Goal: Information Seeking & Learning: Learn about a topic

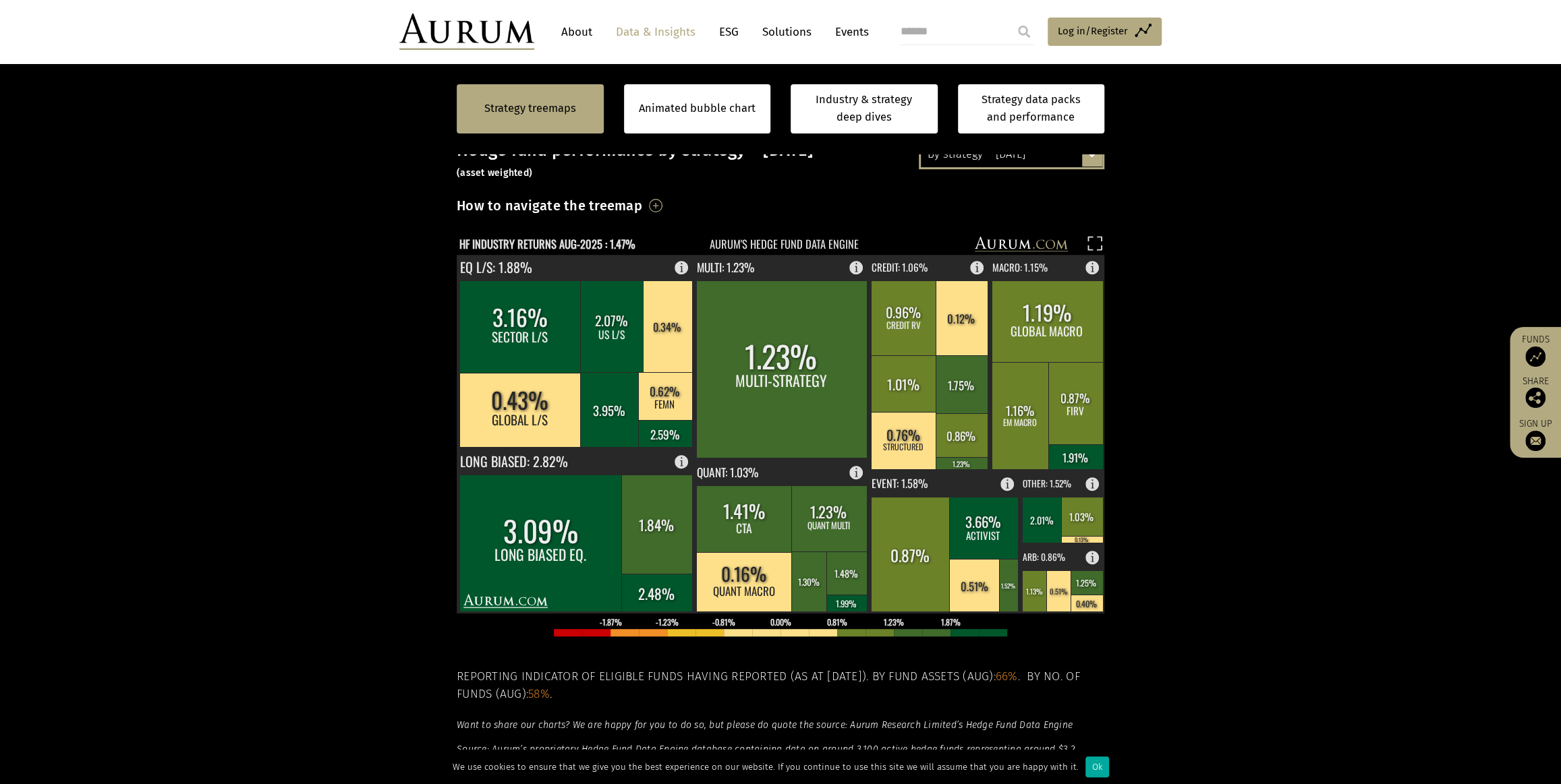
scroll to position [183, 0]
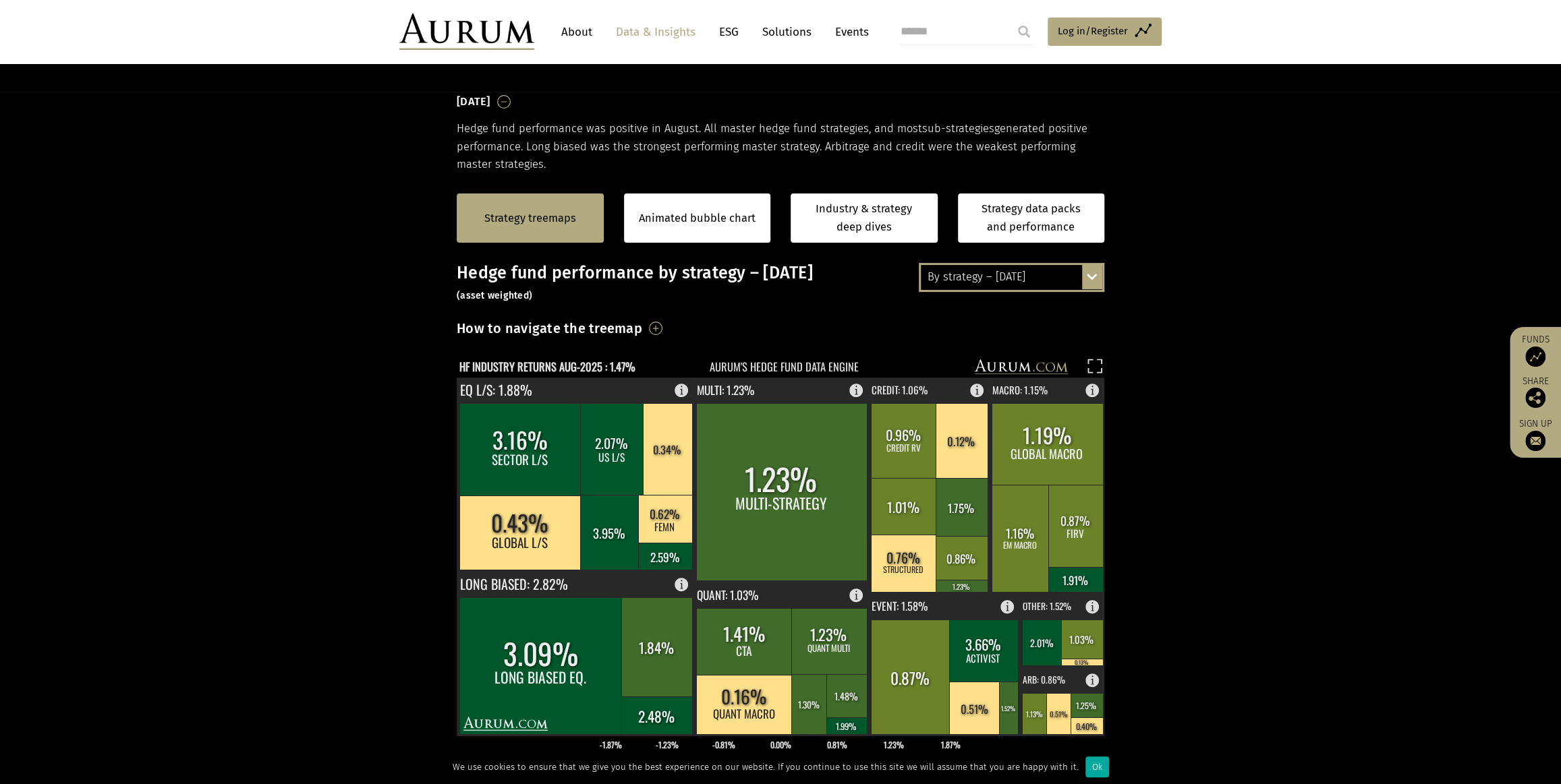
click at [1088, 278] on div "By strategy – August 2025 By strategy – August 2025 By strategy – year to date …" at bounding box center [1011, 277] width 185 height 28
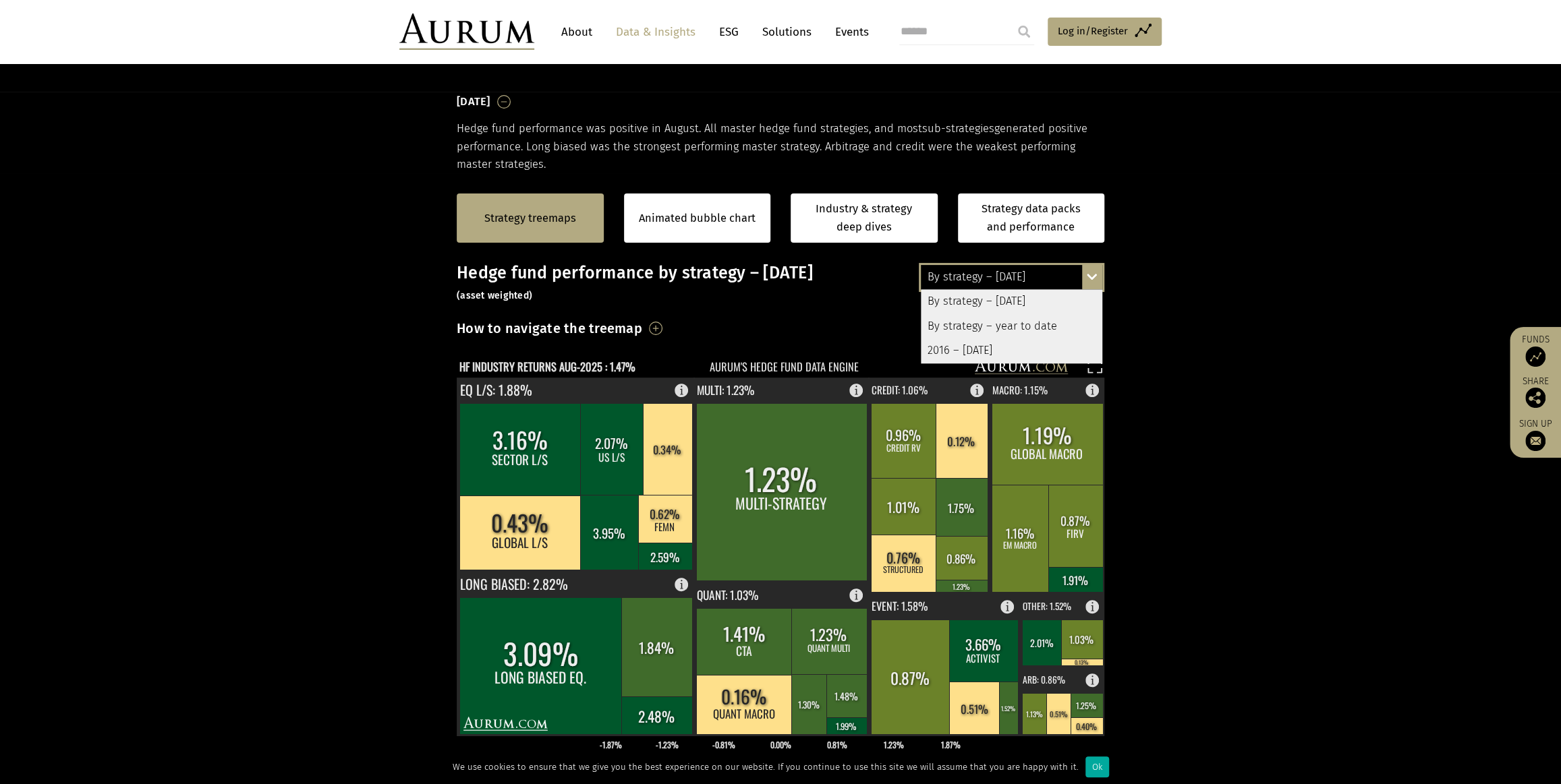
click at [1033, 323] on div "By strategy – year to date" at bounding box center [1012, 326] width 182 height 24
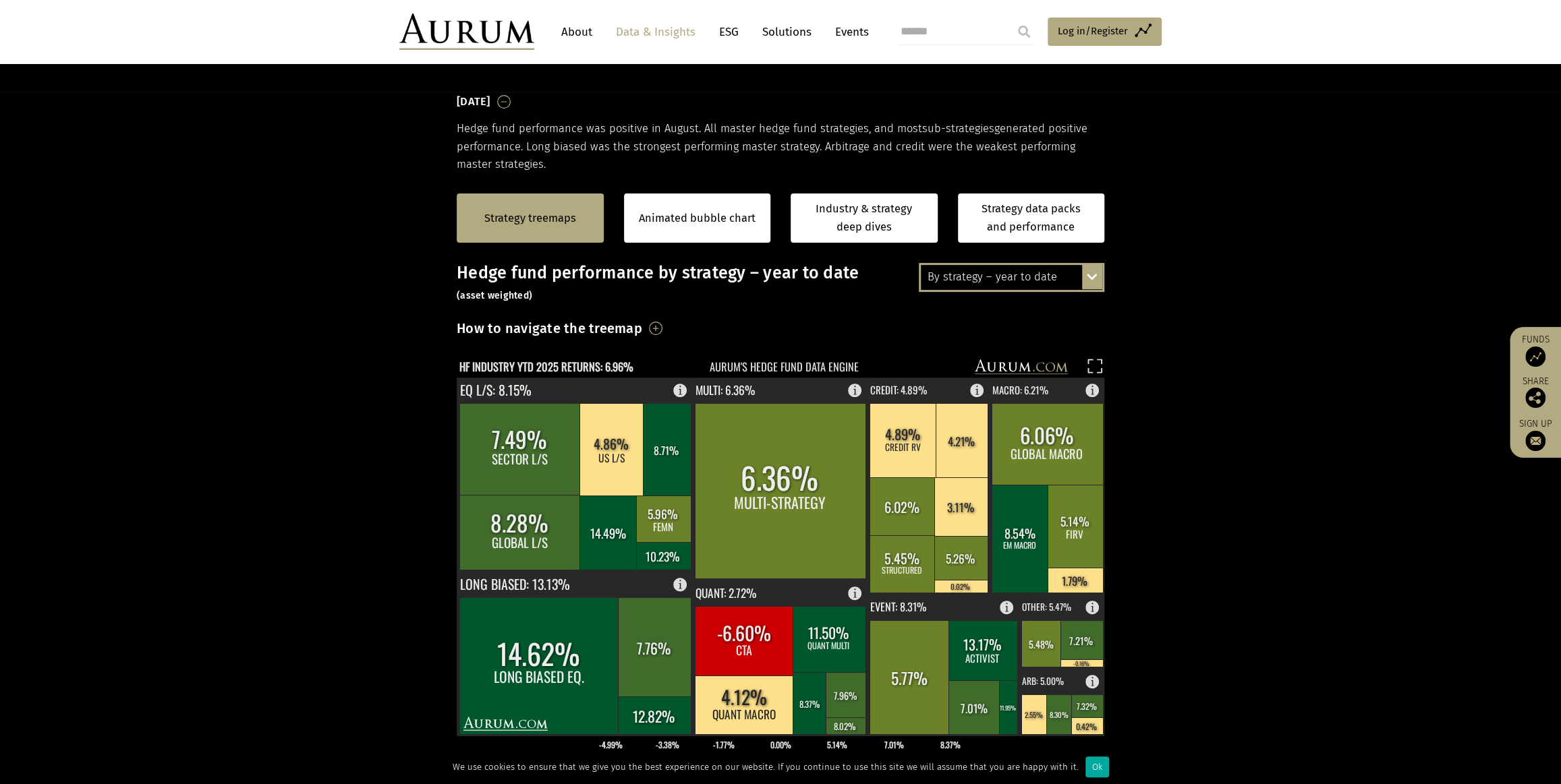
scroll to position [245, 0]
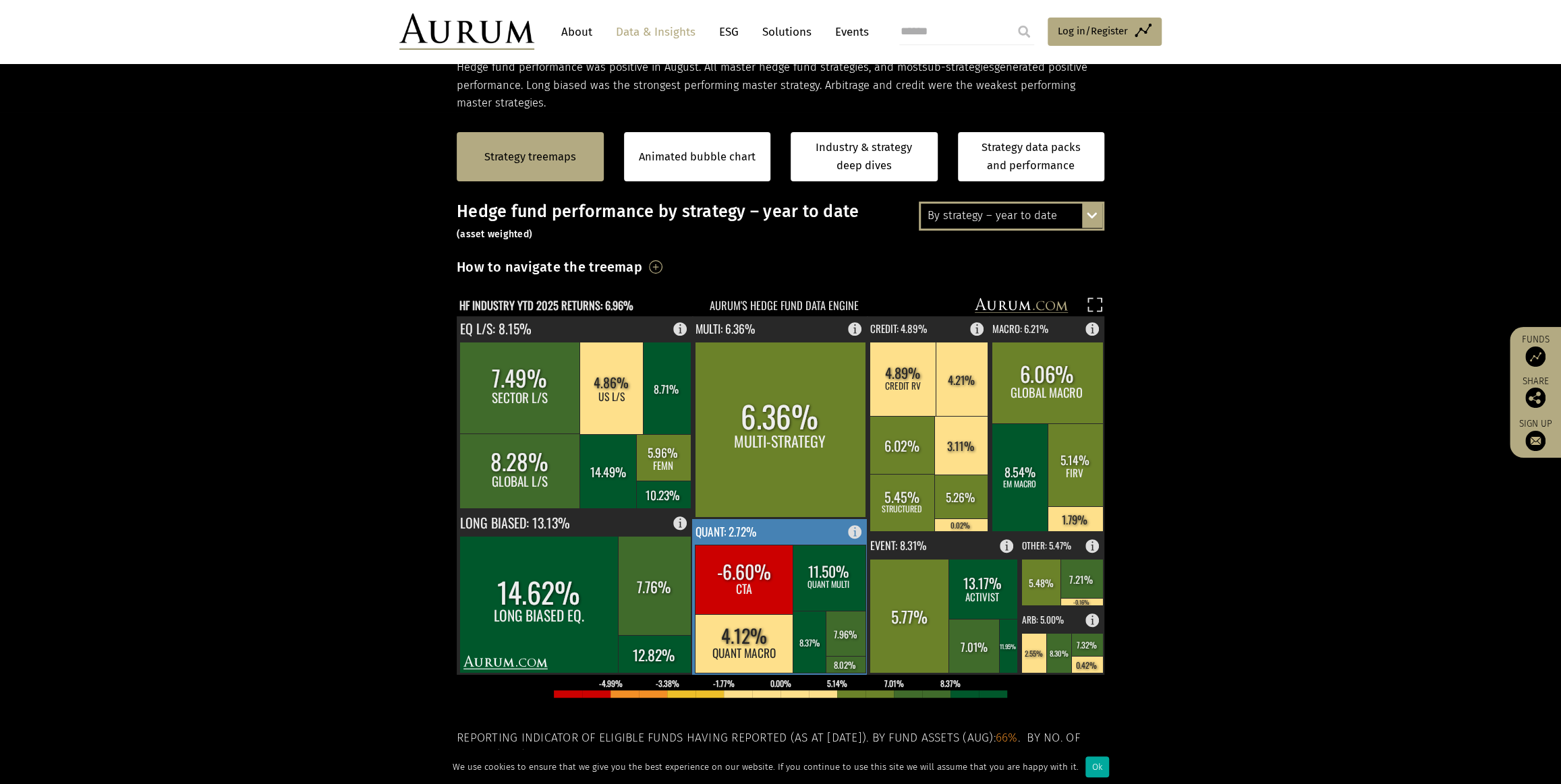
scroll to position [245, 0]
click at [835, 532] on rect at bounding box center [780, 596] width 176 height 156
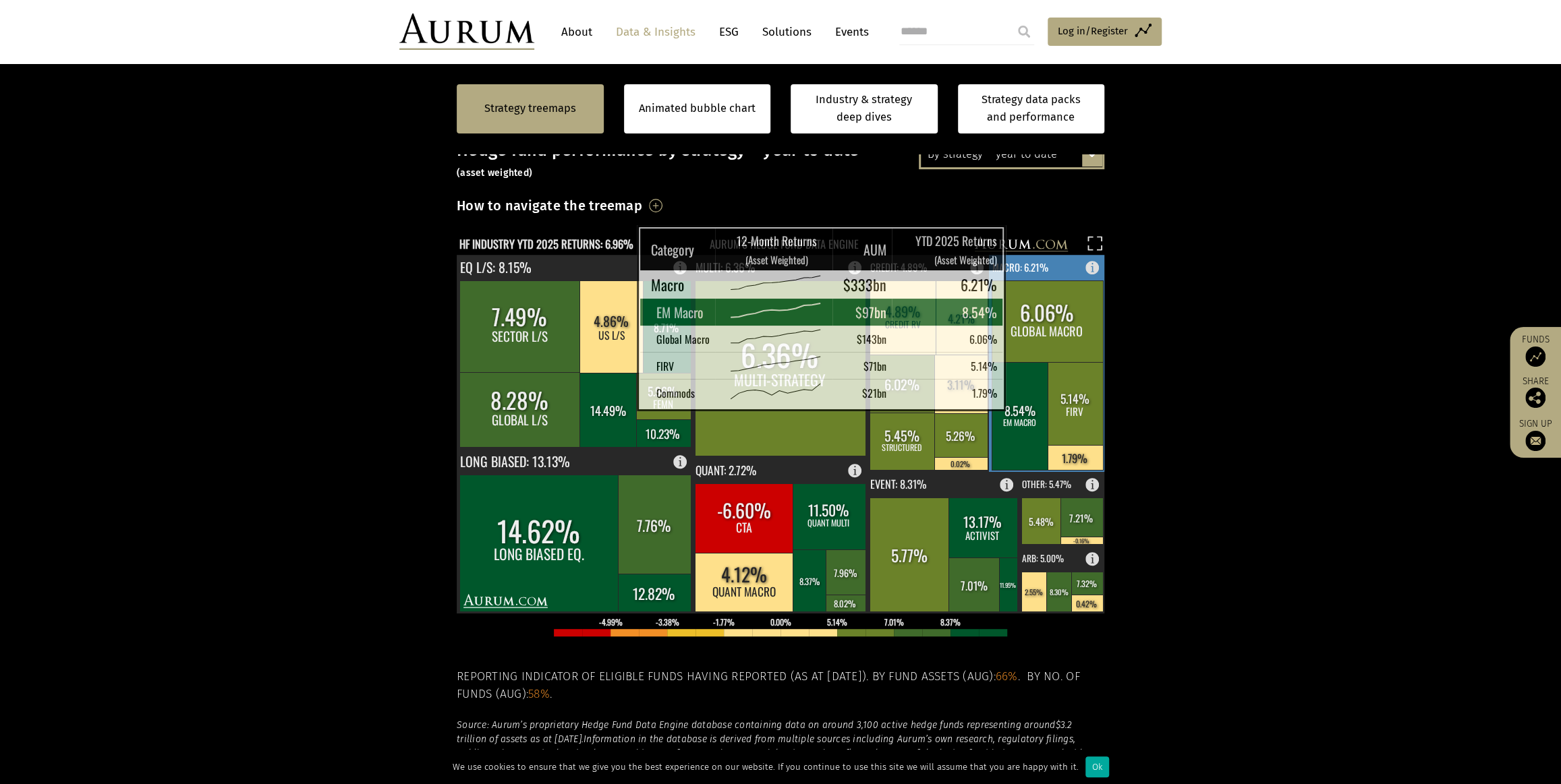
scroll to position [368, 0]
